Goal: Task Accomplishment & Management: Use online tool/utility

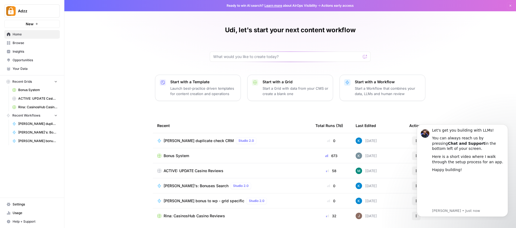
click at [38, 42] on span "Browse" at bounding box center [35, 42] width 45 height 5
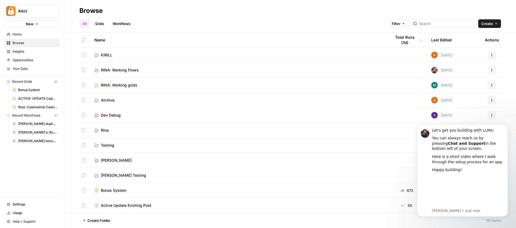
click at [36, 90] on span "Bonus System" at bounding box center [37, 89] width 39 height 5
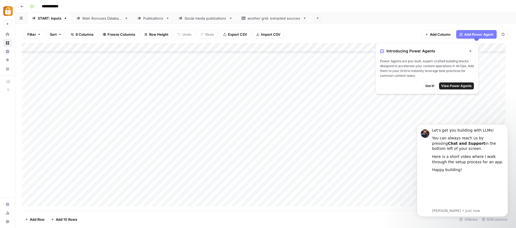
scroll to position [128, 0]
click at [370, 33] on div "Filter Sort 8 Columns Freeze Columns Row Height Undo Redo Export CSV Import CSV…" at bounding box center [266, 34] width 488 height 17
click at [433, 88] on span "Got it!" at bounding box center [429, 85] width 9 height 5
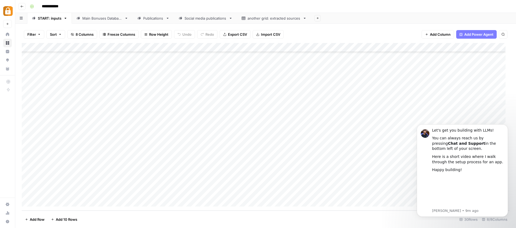
click at [98, 174] on div "Add Column" at bounding box center [266, 126] width 488 height 167
drag, startPoint x: 113, startPoint y: 175, endPoint x: 106, endPoint y: 178, distance: 7.4
click at [113, 175] on button "button" at bounding box center [113, 174] width 49 height 9
click at [100, 177] on button "button" at bounding box center [113, 174] width 49 height 9
click at [104, 174] on button "button" at bounding box center [113, 174] width 49 height 9
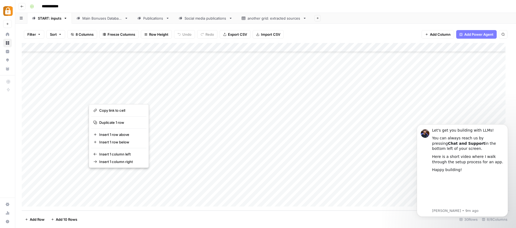
click at [108, 175] on button "button" at bounding box center [113, 174] width 49 height 9
drag, startPoint x: 185, startPoint y: 184, endPoint x: 125, endPoint y: 179, distance: 60.0
click at [185, 184] on div "Add Column" at bounding box center [266, 126] width 488 height 167
click at [100, 173] on div "Add Column" at bounding box center [266, 126] width 488 height 167
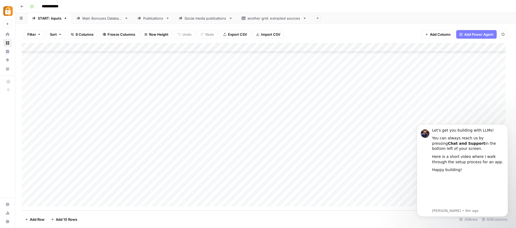
click at [108, 182] on div "Add Column" at bounding box center [266, 126] width 488 height 167
click at [106, 176] on div "Add Column" at bounding box center [266, 126] width 488 height 167
click at [102, 175] on button "button" at bounding box center [113, 174] width 49 height 9
click at [45, 180] on div "Add Column" at bounding box center [266, 126] width 488 height 167
click at [80, 177] on div "Add Column" at bounding box center [266, 126] width 488 height 167
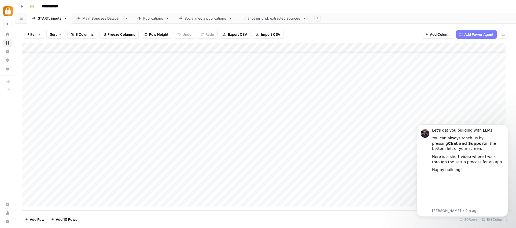
click at [108, 174] on div "Add Column" at bounding box center [266, 126] width 488 height 167
click at [95, 47] on div "Add Column" at bounding box center [266, 126] width 488 height 167
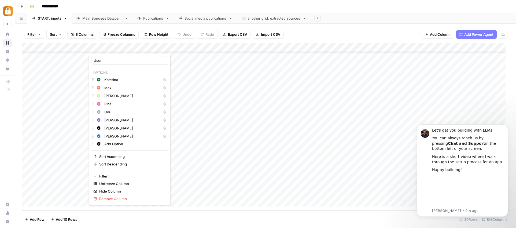
click at [109, 111] on input "Udi" at bounding box center [131, 111] width 54 height 5
click at [96, 111] on button "Change color" at bounding box center [98, 112] width 6 height 6
click at [136, 130] on span "Purple" at bounding box center [129, 127] width 35 height 5
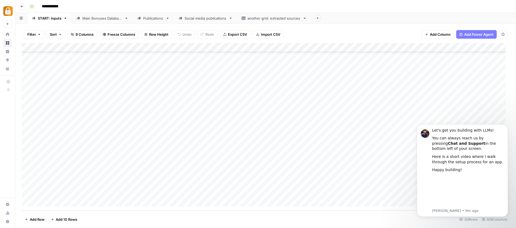
click at [201, 190] on div "Add Column" at bounding box center [266, 126] width 488 height 167
drag, startPoint x: 107, startPoint y: 172, endPoint x: 106, endPoint y: 174, distance: 2.8
click at [107, 172] on div "Add Column" at bounding box center [266, 126] width 488 height 167
click at [107, 174] on button "button" at bounding box center [113, 174] width 49 height 9
click at [104, 180] on div "Add Column" at bounding box center [266, 126] width 488 height 167
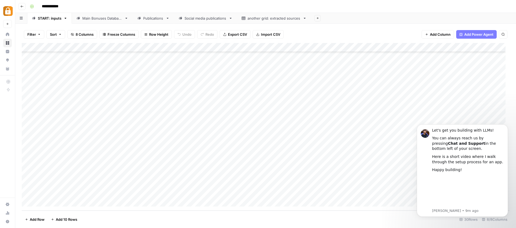
click at [104, 177] on div "Add Column" at bounding box center [266, 126] width 488 height 167
click at [96, 47] on div "Add Column" at bounding box center [266, 126] width 488 height 167
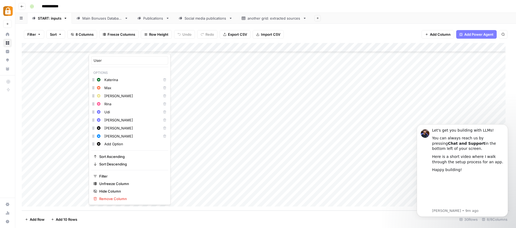
click at [107, 109] on div "Udi" at bounding box center [131, 112] width 57 height 6
click at [99, 112] on icon "button" at bounding box center [99, 112] width 4 height 4
click at [97, 112] on icon "button" at bounding box center [99, 112] width 4 height 4
click at [99, 111] on icon "button" at bounding box center [99, 112] width 4 height 4
click at [100, 113] on icon "button" at bounding box center [99, 112] width 4 height 4
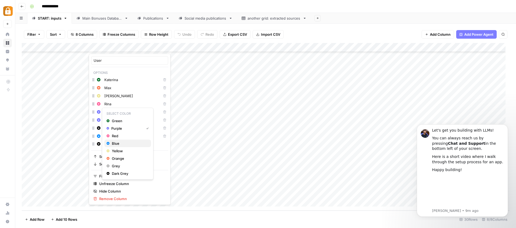
click at [114, 143] on span "Blue" at bounding box center [129, 143] width 35 height 5
click at [173, 194] on div "Add Column" at bounding box center [266, 126] width 488 height 167
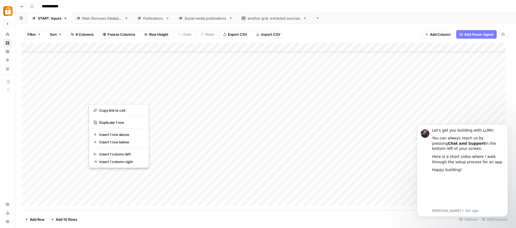
click at [106, 175] on button "button" at bounding box center [113, 174] width 49 height 9
click at [152, 185] on div "Add Column" at bounding box center [266, 126] width 488 height 167
click at [119, 174] on div "Add Column" at bounding box center [266, 126] width 488 height 167
click at [156, 175] on div "Add Column" at bounding box center [266, 126] width 488 height 167
click at [153, 175] on div "Add Column" at bounding box center [266, 126] width 488 height 167
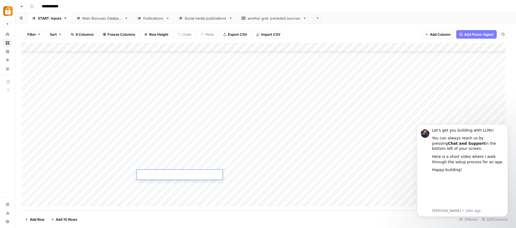
type textarea "**********"
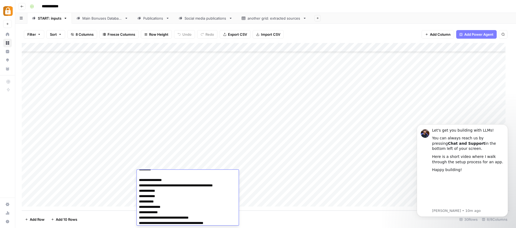
scroll to position [0, 0]
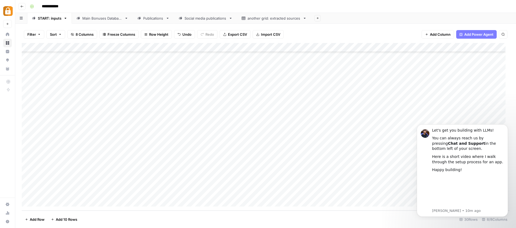
click at [209, 154] on div "Add Column" at bounding box center [266, 126] width 488 height 167
click at [184, 174] on div "Add Column" at bounding box center [266, 126] width 488 height 167
click at [104, 174] on div "Add Column" at bounding box center [266, 126] width 488 height 167
click at [163, 171] on div "Add Column" at bounding box center [266, 126] width 488 height 167
click at [160, 172] on div "Add Column" at bounding box center [266, 126] width 488 height 167
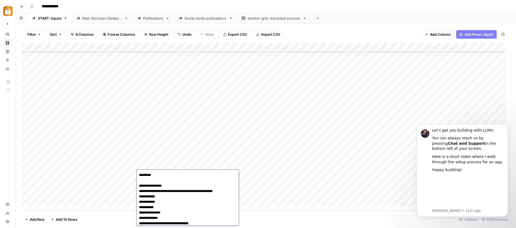
scroll to position [7, 0]
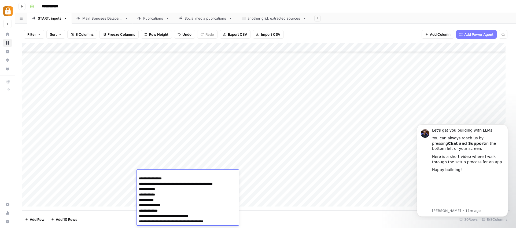
click at [220, 220] on textarea "**********" at bounding box center [187, 194] width 101 height 61
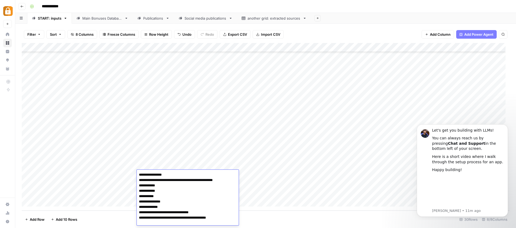
scroll to position [16, 0]
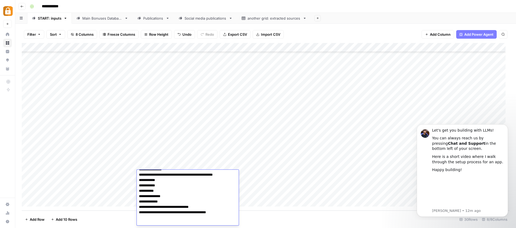
paste textarea "**********"
type textarea "**********"
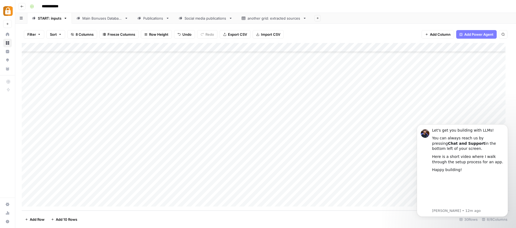
click at [292, 173] on div "Add Column" at bounding box center [266, 126] width 488 height 167
click at [110, 174] on div "Add Column" at bounding box center [266, 126] width 488 height 167
click at [112, 186] on div "Udi" at bounding box center [119, 187] width 54 height 10
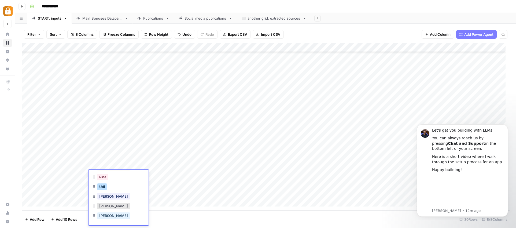
click at [101, 187] on button "Udi" at bounding box center [102, 186] width 10 height 6
click at [301, 175] on div "Add Column" at bounding box center [266, 126] width 488 height 167
click at [306, 176] on div "Add Column" at bounding box center [266, 126] width 488 height 167
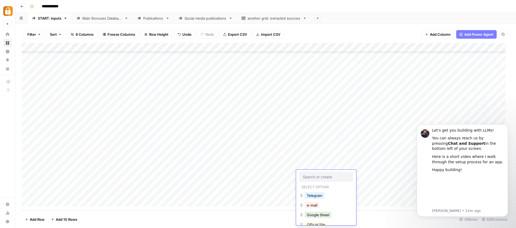
click at [318, 196] on button "Telegram" at bounding box center [315, 195] width 20 height 6
click at [402, 173] on div "Add Column" at bounding box center [266, 126] width 488 height 167
click at [405, 175] on div "Add Column" at bounding box center [266, 126] width 488 height 167
click at [405, 175] on textarea at bounding box center [438, 175] width 86 height 8
type textarea "**"
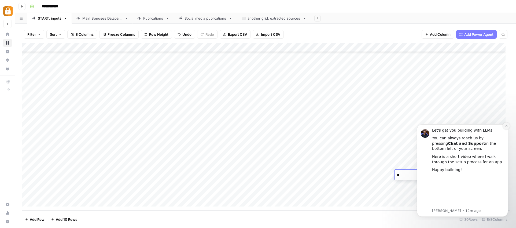
click at [507, 126] on icon "Dismiss notification" at bounding box center [506, 125] width 3 height 3
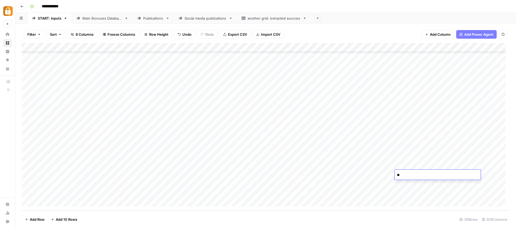
click at [426, 174] on textarea "**" at bounding box center [438, 175] width 86 height 8
click at [405, 175] on textarea "**" at bounding box center [438, 175] width 86 height 8
click at [403, 186] on div "Add Column" at bounding box center [266, 126] width 488 height 167
click at [412, 172] on div "Add Column" at bounding box center [266, 126] width 488 height 167
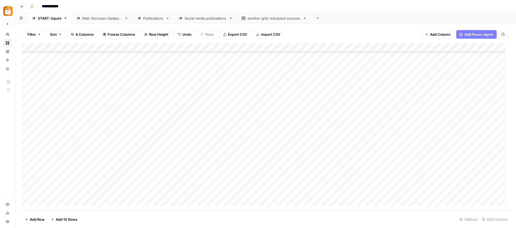
click at [432, 176] on div "Add Column" at bounding box center [266, 126] width 488 height 167
type textarea "*********"
click at [394, 187] on div "Add Column" at bounding box center [266, 126] width 488 height 167
click at [448, 175] on div "Add Column" at bounding box center [266, 126] width 488 height 167
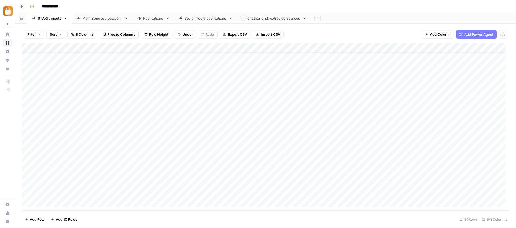
click at [456, 175] on div "Add Column" at bounding box center [266, 126] width 488 height 167
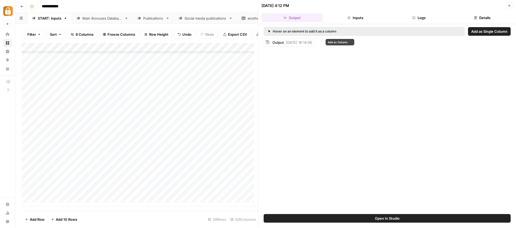
click at [290, 45] on div "Output [DATE] 16:14:06" at bounding box center [289, 42] width 50 height 9
click at [273, 42] on span "Output" at bounding box center [277, 42] width 11 height 4
click at [282, 32] on div "Hover on an element to add it as a column" at bounding box center [333, 31] width 131 height 5
click at [412, 31] on div "Hover on an element to add it as a column" at bounding box center [364, 31] width 201 height 9
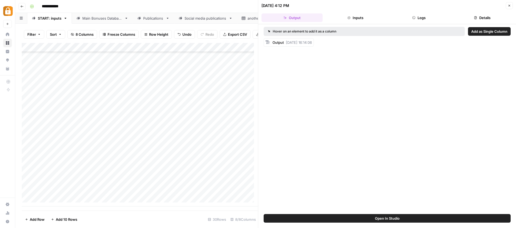
click at [412, 31] on div "Hover on an element to add it as a column" at bounding box center [364, 31] width 201 height 9
click at [380, 33] on div "Hover on an element to add it as a column" at bounding box center [333, 31] width 131 height 5
click at [312, 40] on span "[DATE] 16:14:06" at bounding box center [299, 42] width 26 height 4
click at [279, 43] on span "Output" at bounding box center [277, 42] width 11 height 4
click at [273, 43] on span "Output" at bounding box center [277, 42] width 11 height 4
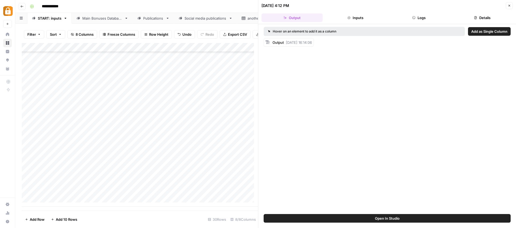
click at [273, 43] on span "Output" at bounding box center [277, 42] width 11 height 4
click at [297, 44] on span "[DATE] 16:14:06" at bounding box center [299, 42] width 26 height 4
click at [377, 62] on div "Hover on an element to add it as a column Add as Single Column Output [DATE] 16…" at bounding box center [387, 119] width 258 height 190
click at [313, 20] on button "Output" at bounding box center [291, 17] width 61 height 9
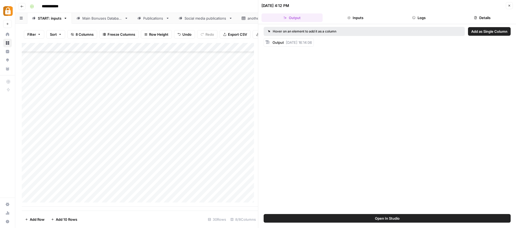
click at [313, 20] on button "Output" at bounding box center [291, 17] width 61 height 9
click at [286, 14] on button "Output" at bounding box center [291, 17] width 61 height 9
click at [242, 137] on div "Add Column" at bounding box center [140, 124] width 236 height 163
click at [148, 175] on div "Add Column" at bounding box center [140, 124] width 236 height 163
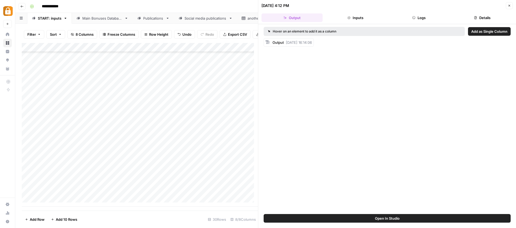
click at [218, 176] on div "Add Column" at bounding box center [140, 124] width 236 height 163
click at [508, 5] on icon "button" at bounding box center [509, 5] width 3 height 3
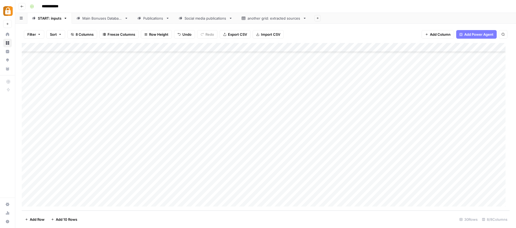
click at [106, 10] on header "**********" at bounding box center [265, 6] width 501 height 13
click at [106, 18] on div "Main Bonuses Database" at bounding box center [102, 18] width 40 height 5
click at [47, 45] on div "Add Column" at bounding box center [266, 126] width 488 height 167
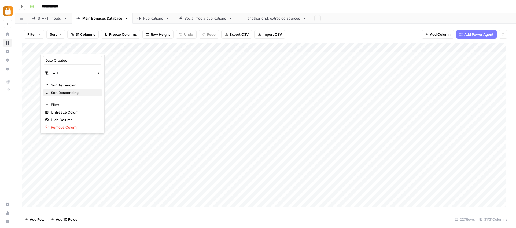
click at [60, 92] on span "Sort Descending" at bounding box center [74, 92] width 47 height 5
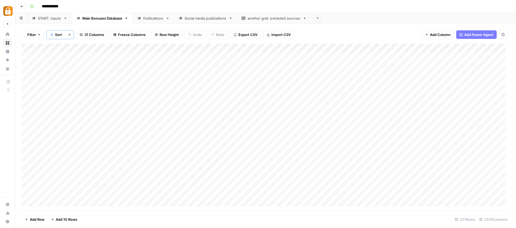
click at [184, 55] on div "Add Column" at bounding box center [266, 126] width 488 height 167
click at [151, 21] on link "Publications" at bounding box center [153, 18] width 41 height 11
click at [112, 19] on div "Main Bonuses Database" at bounding box center [102, 18] width 40 height 5
click at [42, 20] on div "START: inputs" at bounding box center [50, 18] width 24 height 5
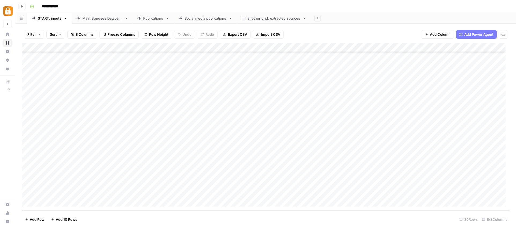
click at [178, 177] on div "Add Column" at bounding box center [266, 126] width 488 height 167
click at [104, 21] on link "Main Bonuses Database" at bounding box center [102, 18] width 61 height 11
click at [70, 47] on div "Add Column" at bounding box center [266, 126] width 488 height 167
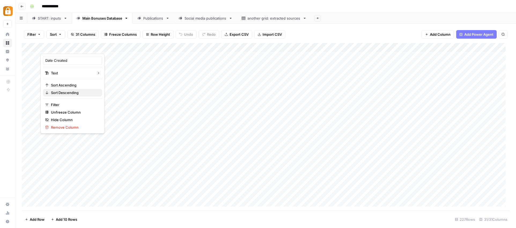
click at [75, 91] on span "Sort Descending" at bounding box center [74, 92] width 47 height 5
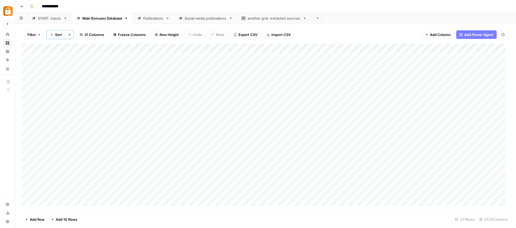
click at [151, 57] on div "Add Column" at bounding box center [266, 126] width 488 height 167
click at [170, 56] on div "Add Column" at bounding box center [266, 126] width 488 height 167
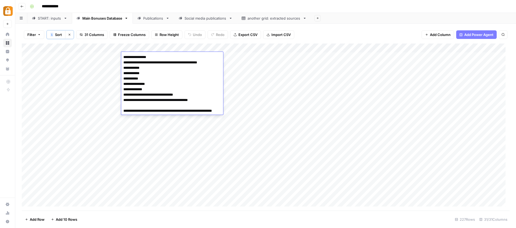
click at [170, 56] on textarea "**********" at bounding box center [174, 86] width 107 height 66
click at [176, 67] on textarea "**********" at bounding box center [174, 86] width 107 height 66
click at [255, 64] on div "Add Column" at bounding box center [266, 126] width 488 height 167
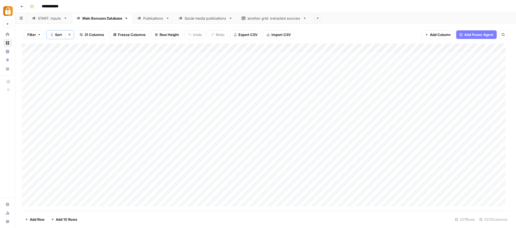
click at [256, 59] on div "Add Column" at bounding box center [266, 126] width 488 height 167
click at [285, 57] on div "Add Column" at bounding box center [266, 126] width 488 height 167
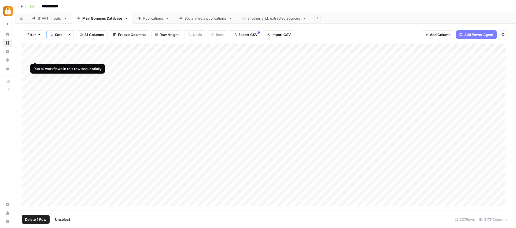
click at [34, 57] on div "Add Column" at bounding box center [266, 126] width 488 height 167
click at [146, 58] on div "Add Column" at bounding box center [266, 126] width 488 height 167
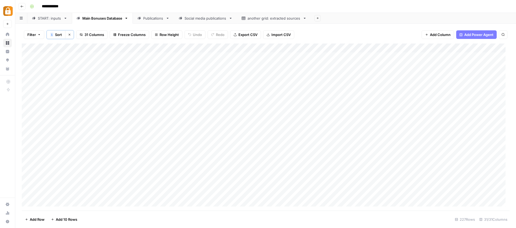
click at [147, 57] on div "Add Column" at bounding box center [266, 126] width 488 height 167
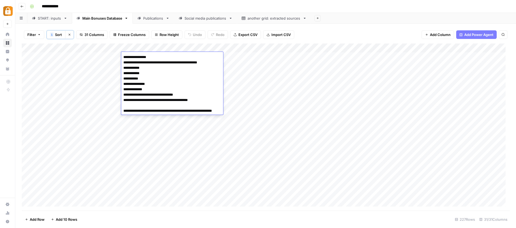
drag, startPoint x: 187, startPoint y: 116, endPoint x: 115, endPoint y: 109, distance: 72.2
click at [115, 109] on body "**********" at bounding box center [258, 114] width 516 height 228
type textarea "**********"
click at [258, 109] on div "Add Column" at bounding box center [266, 126] width 488 height 167
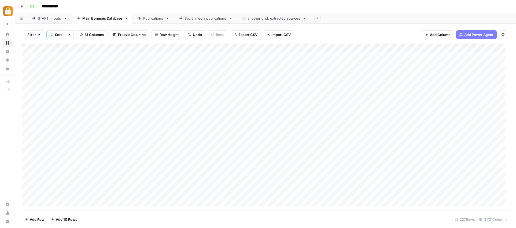
click at [58, 18] on div "START: inputs" at bounding box center [50, 18] width 24 height 5
click at [190, 175] on div "Add Column" at bounding box center [266, 126] width 488 height 167
click at [187, 176] on div "Add Column" at bounding box center [266, 126] width 488 height 167
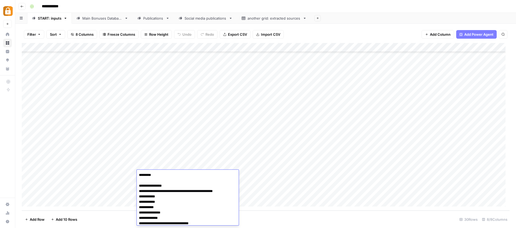
scroll to position [23, 0]
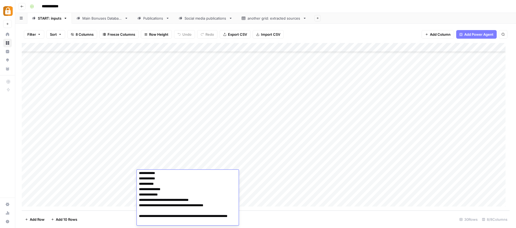
drag, startPoint x: 199, startPoint y: 220, endPoint x: 124, endPoint y: 216, distance: 75.1
click at [124, 216] on body "**********" at bounding box center [258, 114] width 516 height 228
type textarea "**********"
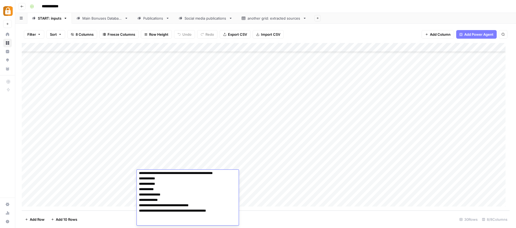
scroll to position [18, 0]
click at [289, 179] on div "Add Column" at bounding box center [266, 126] width 488 height 167
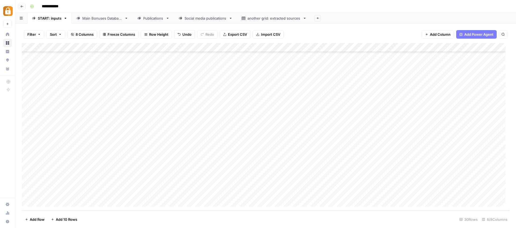
click at [164, 181] on div "Add Column" at bounding box center [266, 126] width 488 height 167
click at [177, 176] on div "Add Column" at bounding box center [266, 126] width 488 height 167
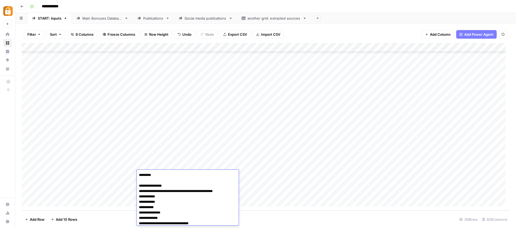
click at [177, 176] on textarea "**********" at bounding box center [187, 207] width 101 height 72
click at [166, 186] on textarea "**********" at bounding box center [187, 207] width 101 height 72
click at [128, 184] on div "Add Column" at bounding box center [266, 126] width 488 height 167
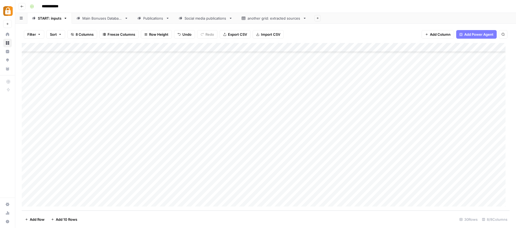
click at [156, 181] on div "Add Column" at bounding box center [266, 126] width 488 height 167
click at [158, 176] on div "Add Column" at bounding box center [266, 126] width 488 height 167
click at [149, 183] on div "Add Column" at bounding box center [266, 126] width 488 height 167
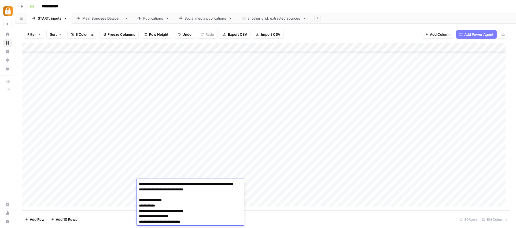
drag, startPoint x: 167, startPoint y: 189, endPoint x: 158, endPoint y: 188, distance: 9.0
click at [158, 188] on textarea "**********" at bounding box center [188, 221] width 103 height 83
click at [210, 190] on textarea "**********" at bounding box center [188, 221] width 103 height 83
type textarea "**********"
click at [184, 203] on textarea "**********" at bounding box center [188, 226] width 103 height 93
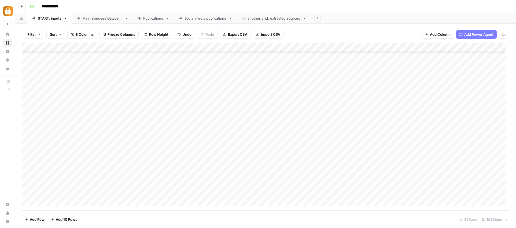
click at [258, 177] on div "Add Column" at bounding box center [266, 126] width 488 height 167
click at [120, 181] on div "Add Column" at bounding box center [266, 126] width 488 height 167
click at [114, 183] on div "Add Column" at bounding box center [266, 126] width 488 height 167
click at [108, 190] on div "Udi" at bounding box center [119, 191] width 54 height 10
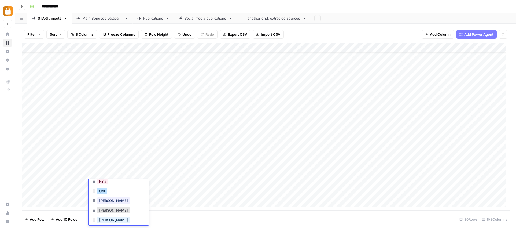
click at [103, 192] on button "Udi" at bounding box center [102, 190] width 10 height 6
click at [249, 191] on div "Add Column" at bounding box center [266, 126] width 488 height 167
click at [311, 183] on div "Add Column" at bounding box center [266, 126] width 488 height 167
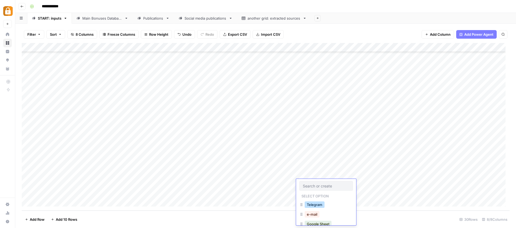
click at [312, 204] on button "Telegram" at bounding box center [315, 204] width 20 height 6
click at [411, 184] on div "Add Column" at bounding box center [266, 126] width 488 height 167
click at [411, 183] on div "Add Column" at bounding box center [266, 126] width 488 height 167
type textarea "*********"
click at [377, 190] on div "Add Column" at bounding box center [266, 126] width 488 height 167
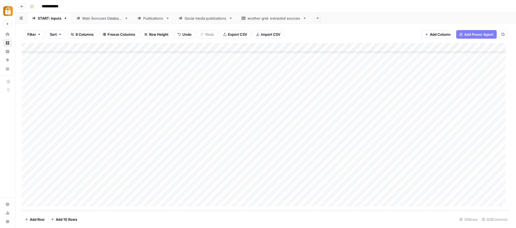
click at [448, 183] on div "Add Column" at bounding box center [266, 126] width 488 height 167
click at [102, 19] on div "Main Bonuses Database" at bounding box center [102, 18] width 40 height 5
click at [58, 34] on button "Sort" at bounding box center [55, 34] width 19 height 9
click at [73, 47] on div "Add Column" at bounding box center [266, 126] width 488 height 167
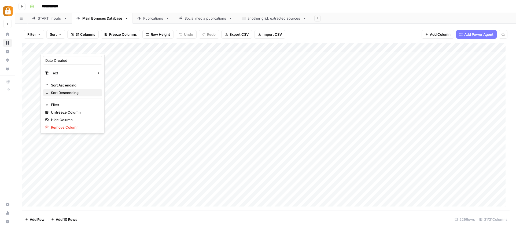
click at [75, 92] on span "Sort Descending" at bounding box center [74, 92] width 47 height 5
